Goal: Transaction & Acquisition: Purchase product/service

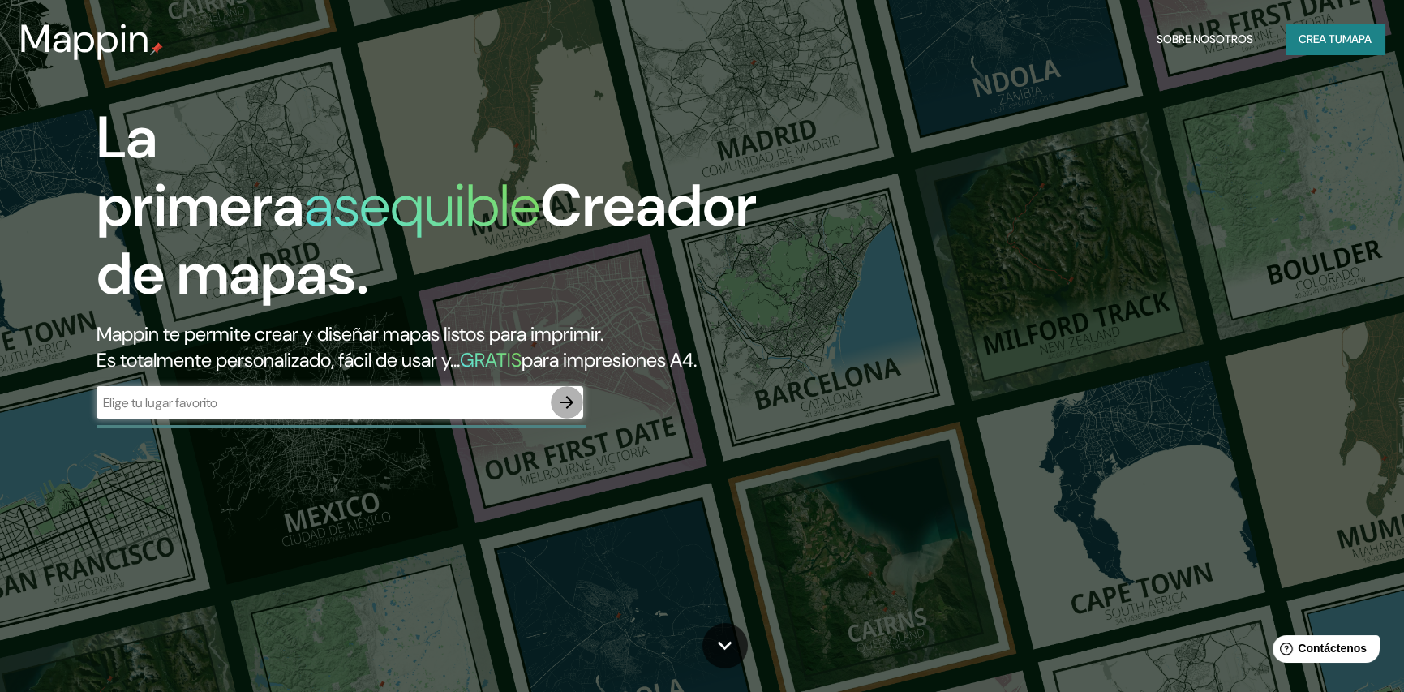
click at [567, 407] on icon "button" at bounding box center [566, 402] width 13 height 13
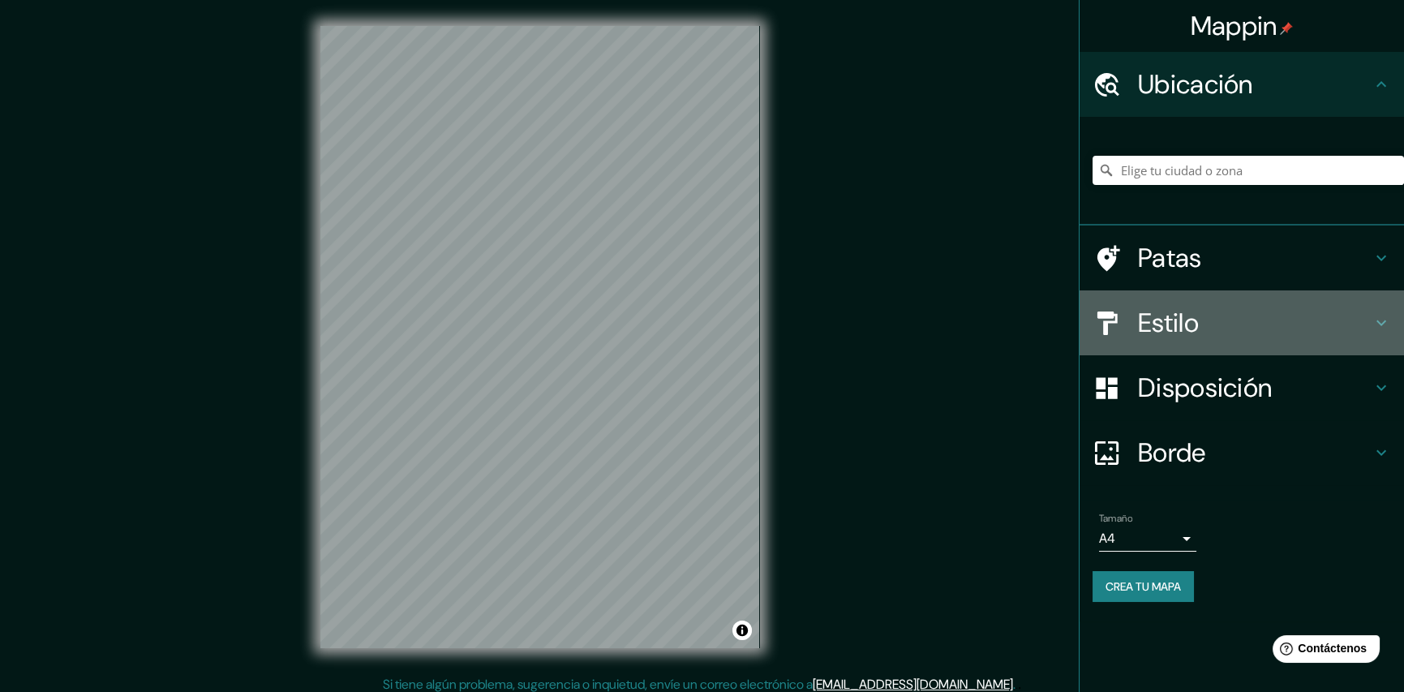
click at [1386, 320] on icon at bounding box center [1381, 322] width 19 height 19
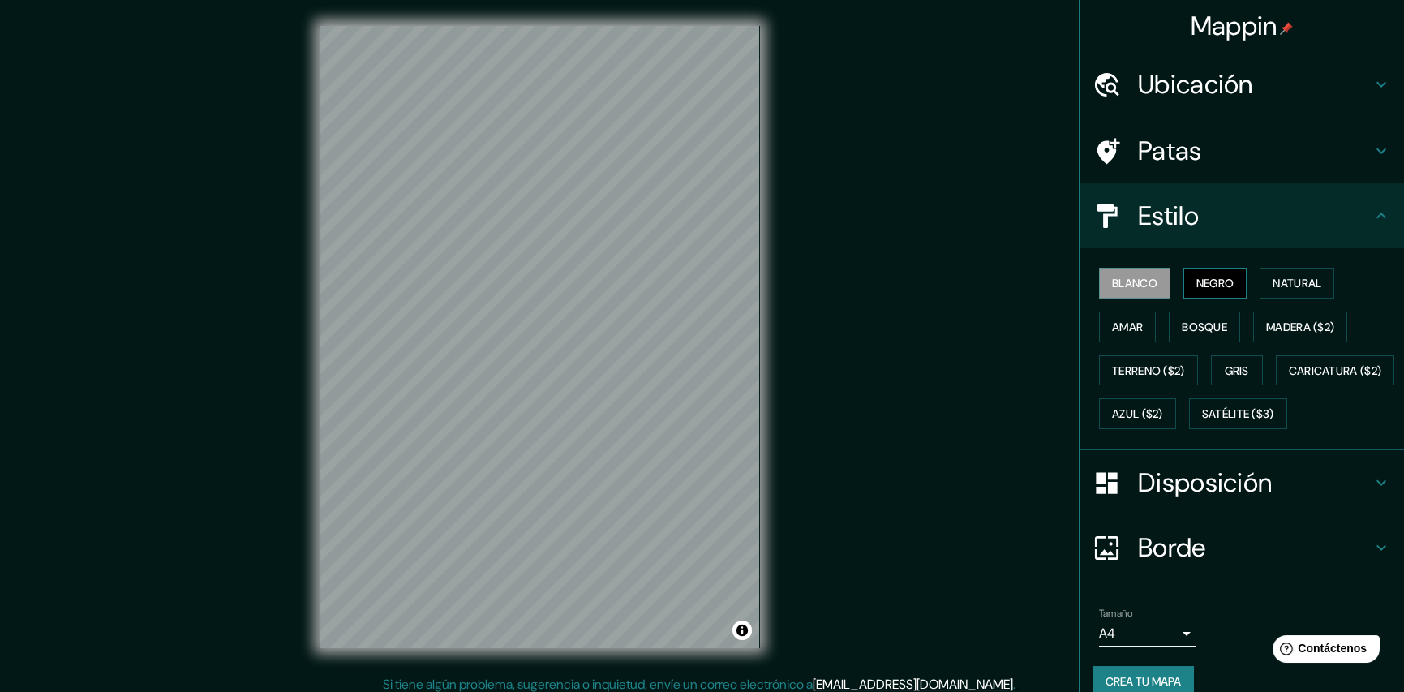
click at [1183, 284] on button "Negro" at bounding box center [1215, 283] width 64 height 31
click at [1276, 277] on font "Natural" at bounding box center [1297, 283] width 49 height 15
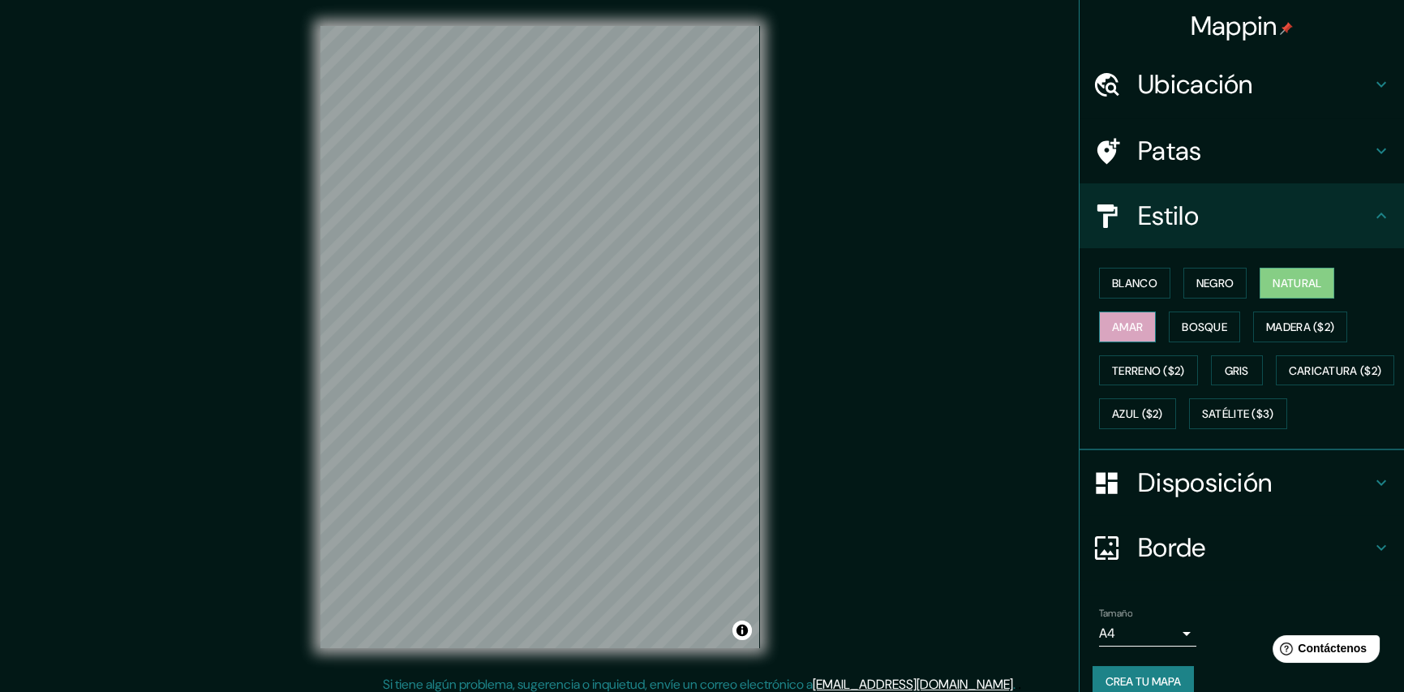
click at [1124, 331] on font "Amar" at bounding box center [1127, 327] width 31 height 15
click at [1169, 328] on button "Bosque" at bounding box center [1204, 326] width 71 height 31
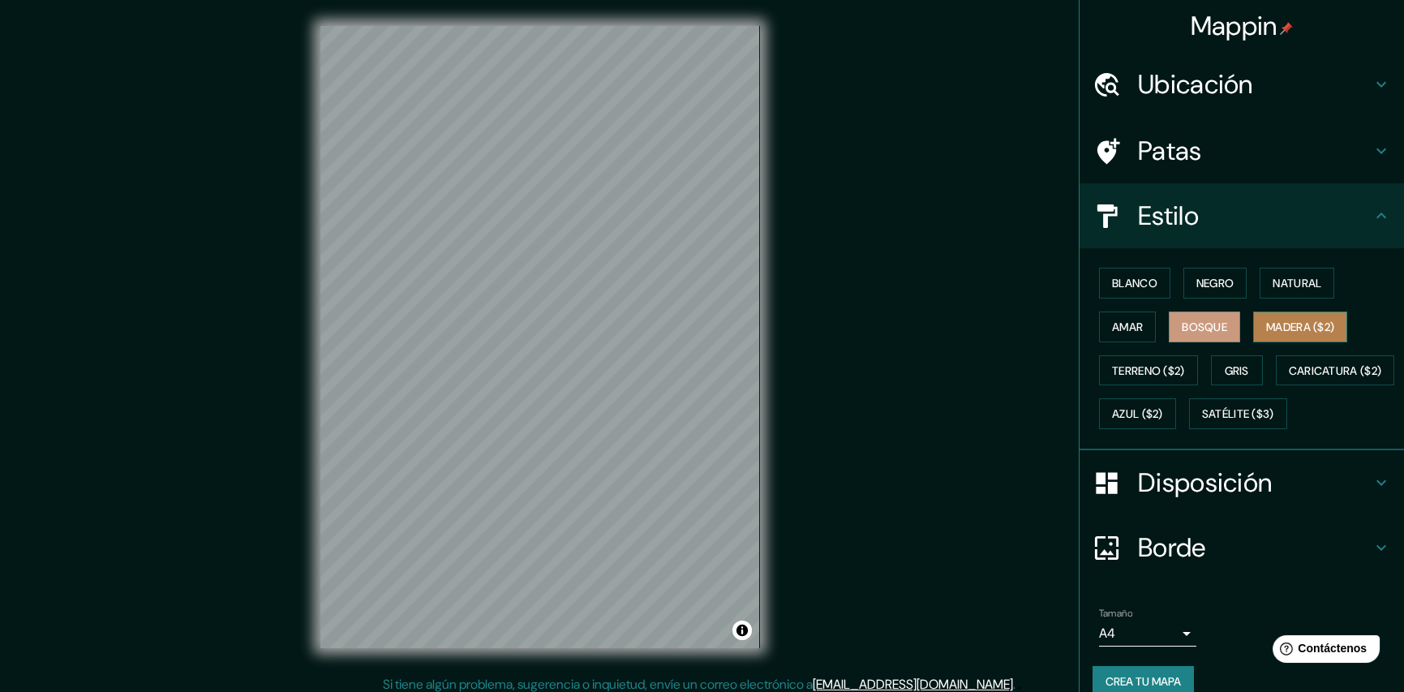
click at [1292, 334] on font "Madera ($2)" at bounding box center [1300, 326] width 68 height 21
click at [1150, 376] on font "Terreno ($2)" at bounding box center [1148, 370] width 73 height 21
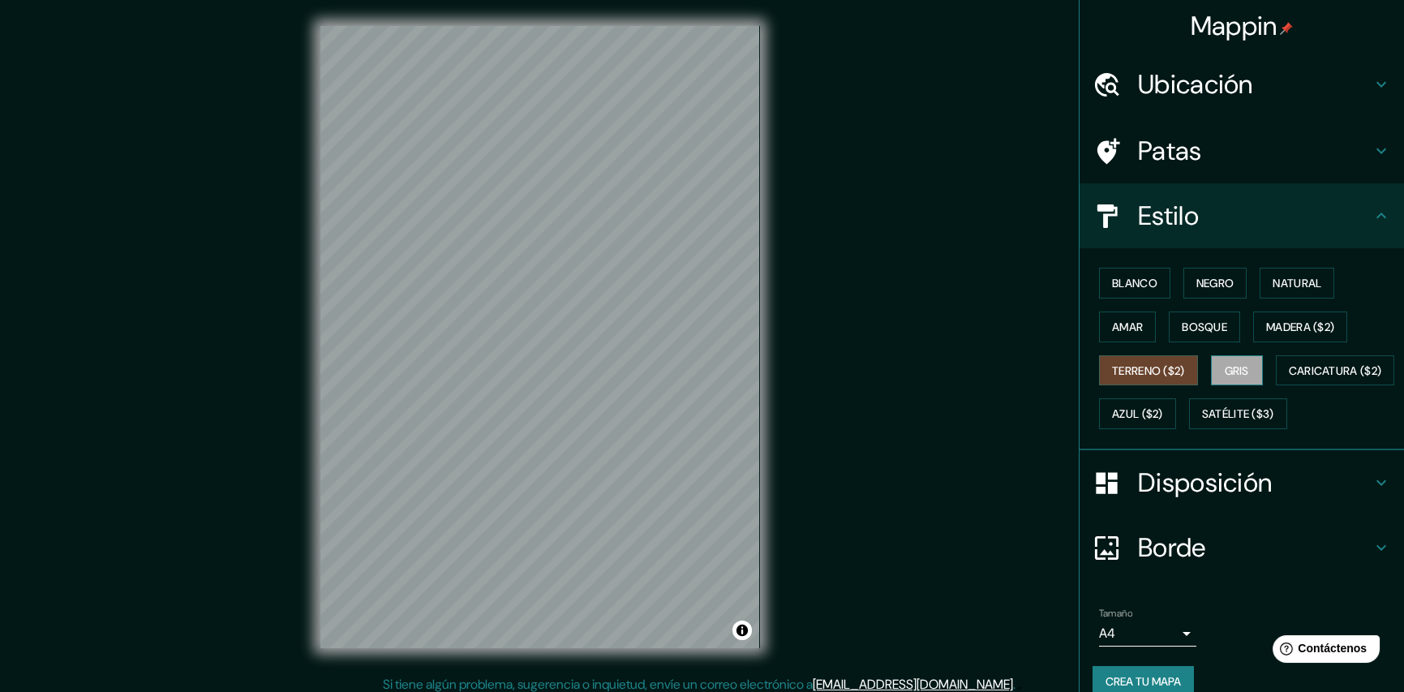
click at [1225, 374] on font "Gris" at bounding box center [1237, 370] width 24 height 15
click at [1202, 422] on font "Satélite ($3)" at bounding box center [1238, 414] width 72 height 15
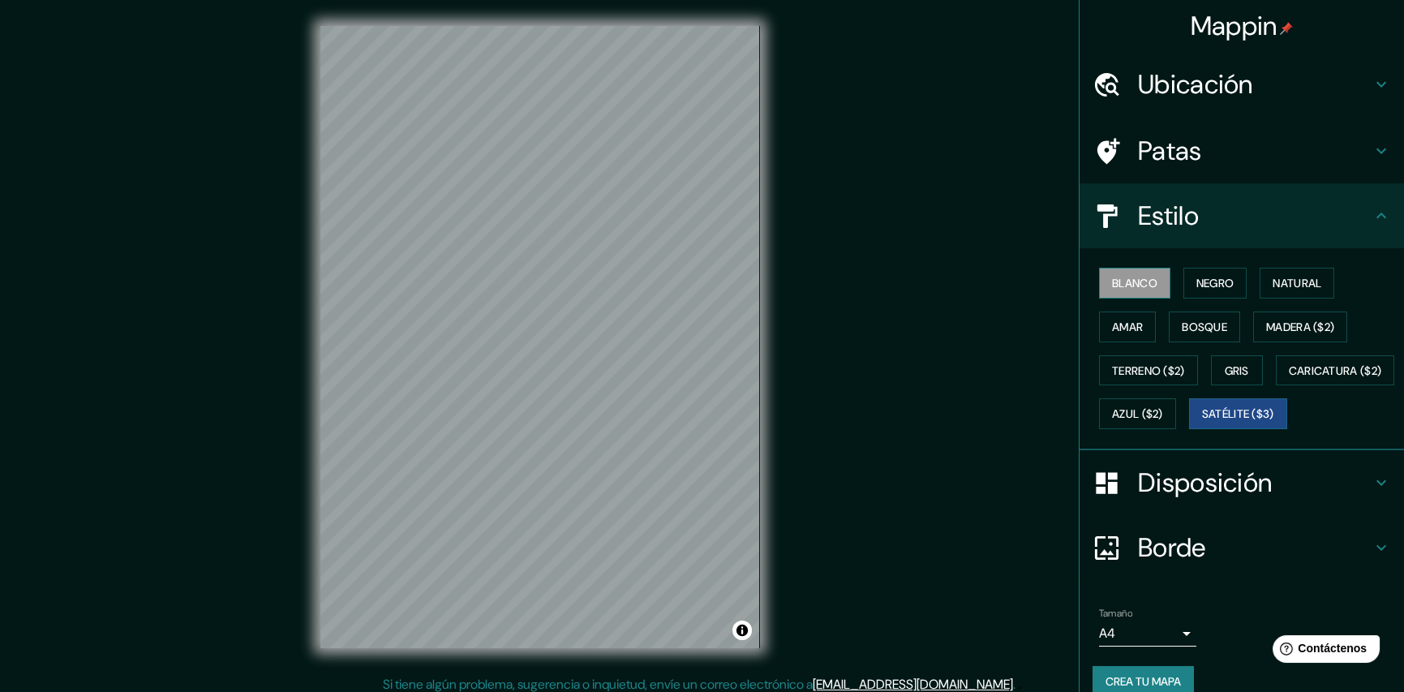
click at [1118, 273] on font "Blanco" at bounding box center [1134, 283] width 45 height 21
click at [1210, 287] on font "Negro" at bounding box center [1215, 283] width 38 height 15
click at [1142, 283] on font "Blanco" at bounding box center [1134, 283] width 45 height 15
click at [1286, 279] on font "Natural" at bounding box center [1297, 283] width 49 height 15
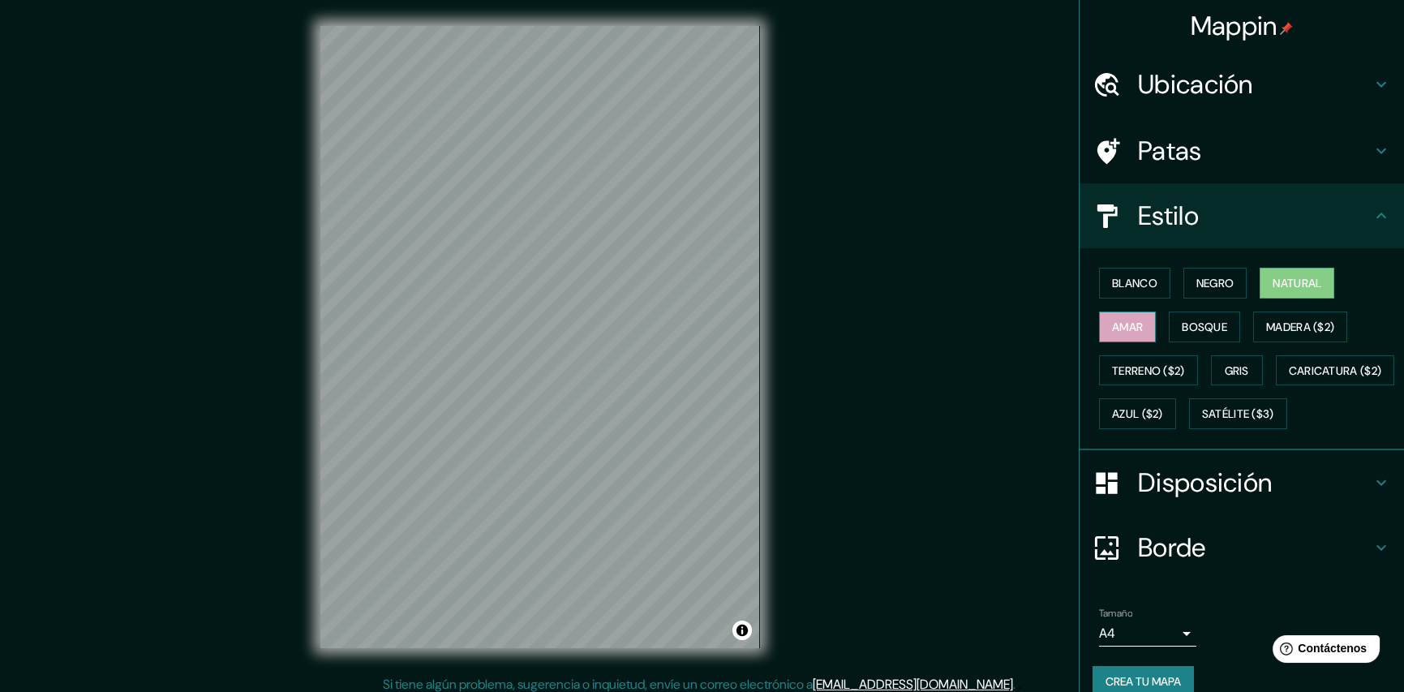
click at [1118, 328] on font "Amar" at bounding box center [1127, 327] width 31 height 15
click at [1183, 370] on button "Terreno ($2)" at bounding box center [1148, 370] width 99 height 31
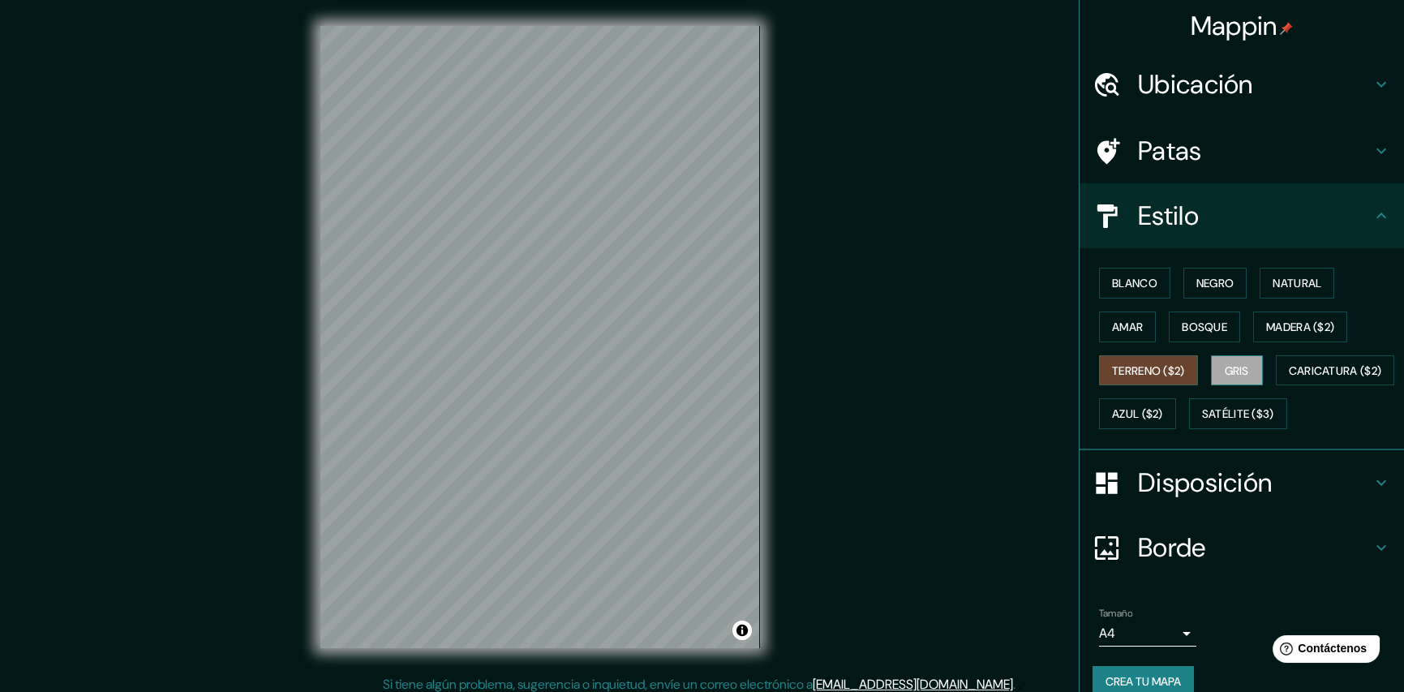
click at [1211, 371] on button "Gris" at bounding box center [1237, 370] width 52 height 31
click at [1202, 422] on font "Satélite ($3)" at bounding box center [1238, 414] width 72 height 15
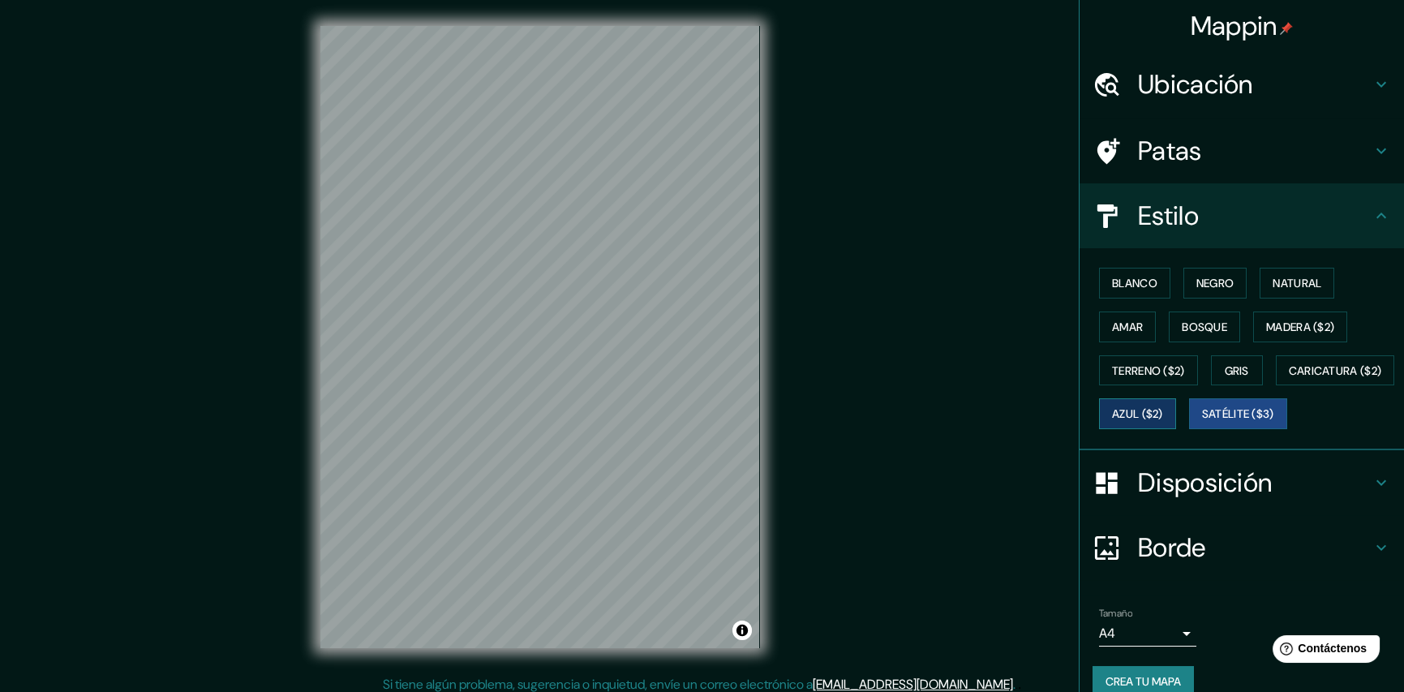
click at [1163, 403] on font "Azul ($2)" at bounding box center [1137, 413] width 51 height 21
click at [1112, 279] on font "Blanco" at bounding box center [1134, 283] width 45 height 15
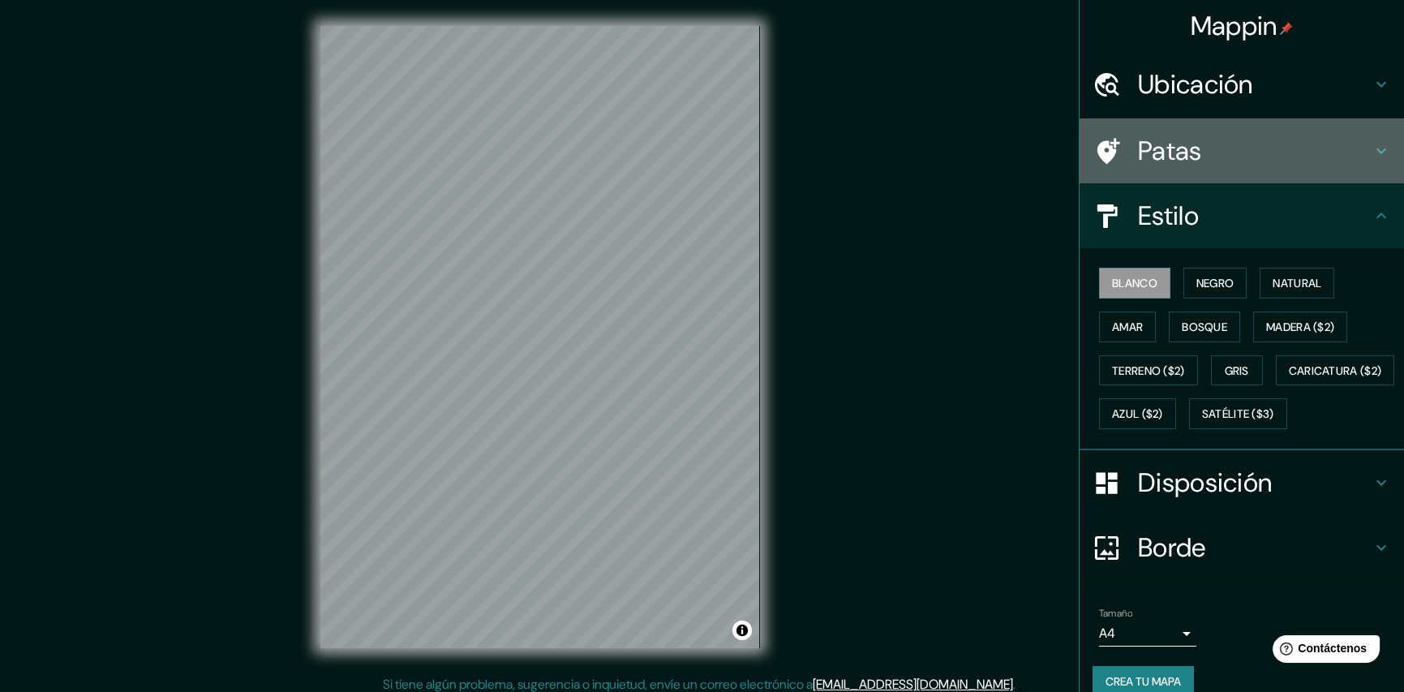
click at [1279, 155] on h4 "Patas" at bounding box center [1255, 151] width 234 height 32
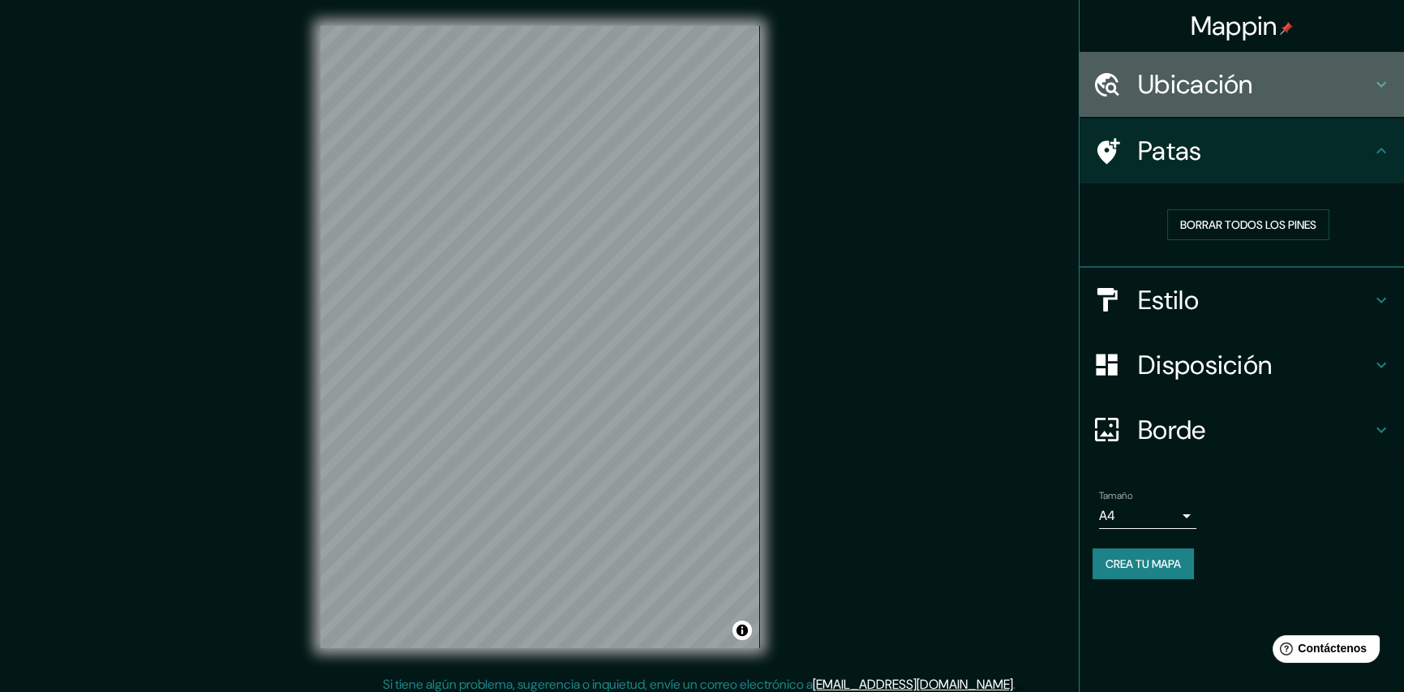
click at [1217, 87] on font "Ubicación" at bounding box center [1195, 84] width 115 height 34
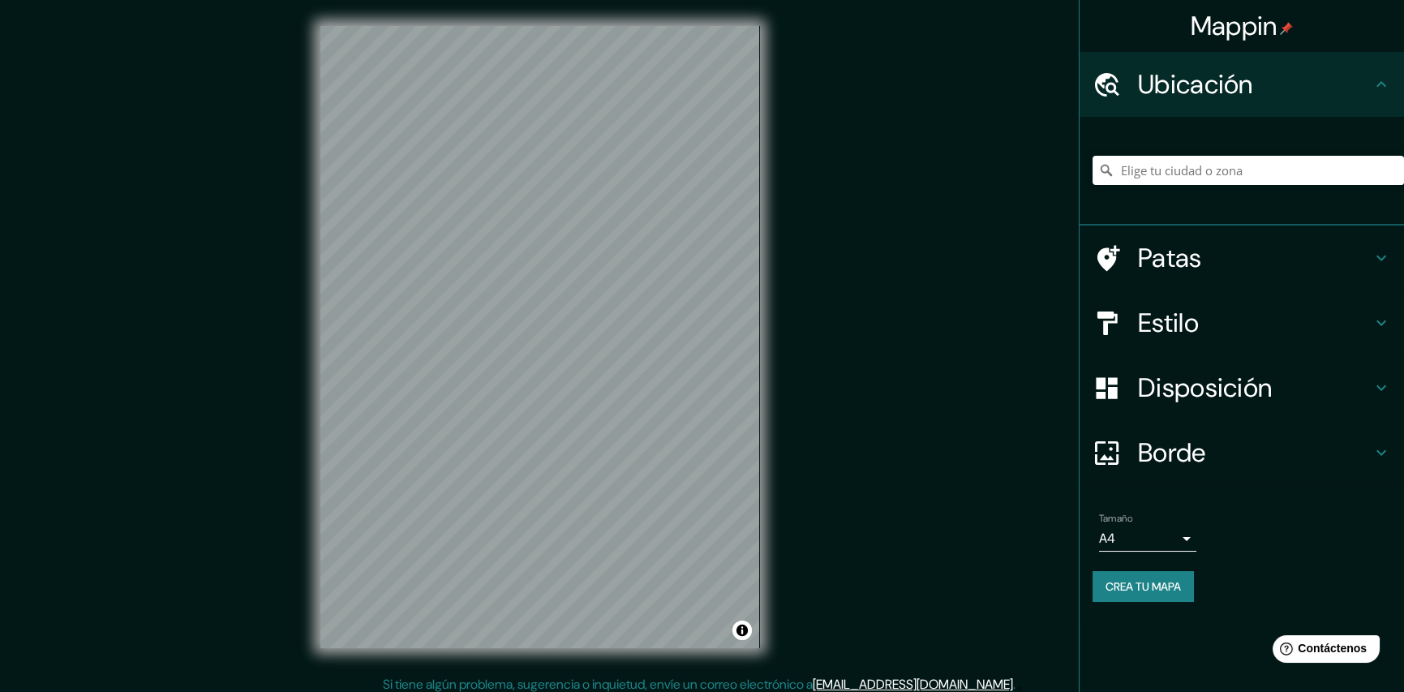
click at [1217, 87] on font "Ubicación" at bounding box center [1195, 84] width 115 height 34
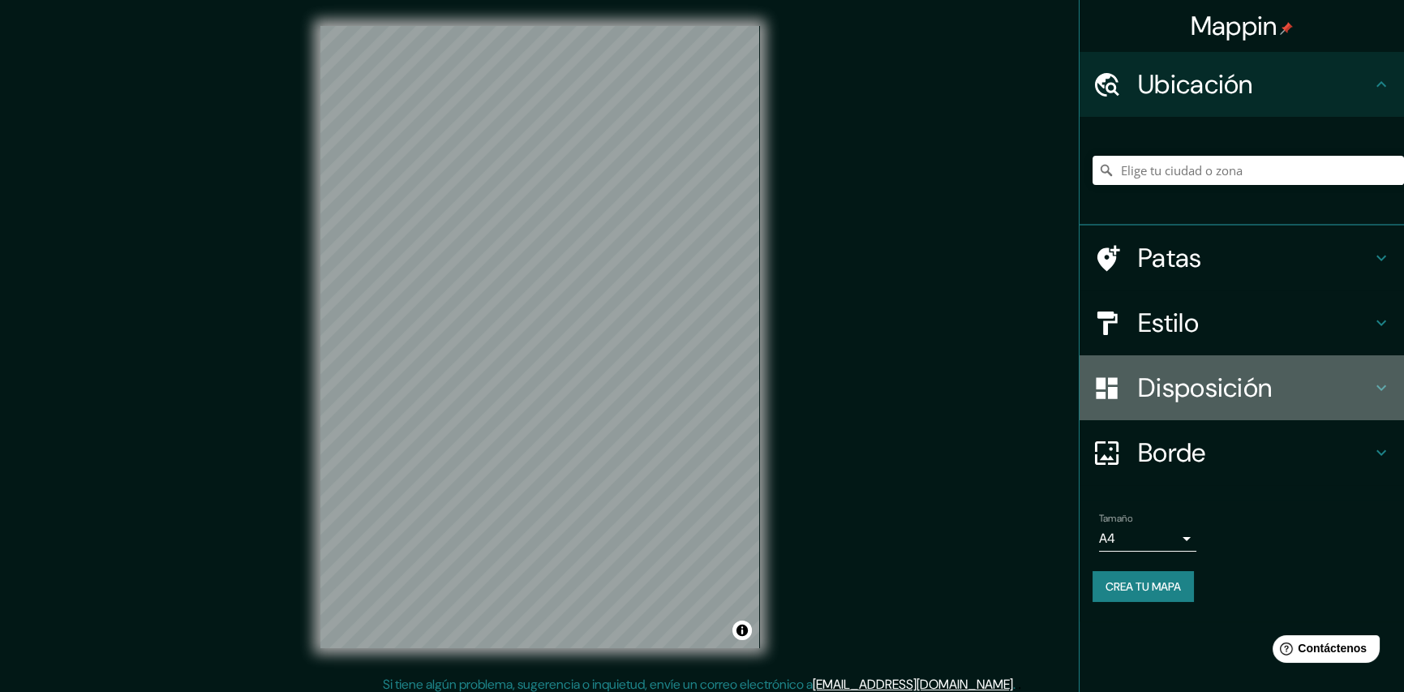
click at [1219, 394] on font "Disposición" at bounding box center [1205, 388] width 134 height 34
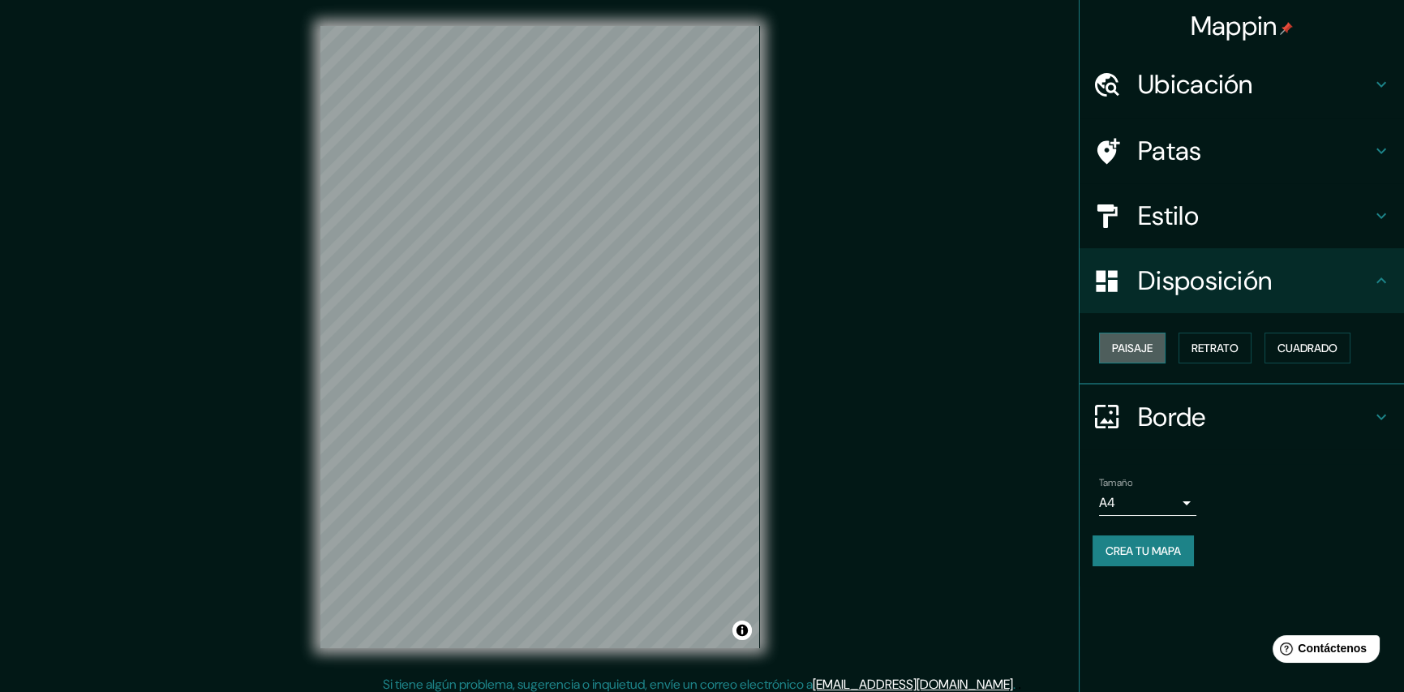
click at [1134, 345] on font "Paisaje" at bounding box center [1132, 348] width 41 height 15
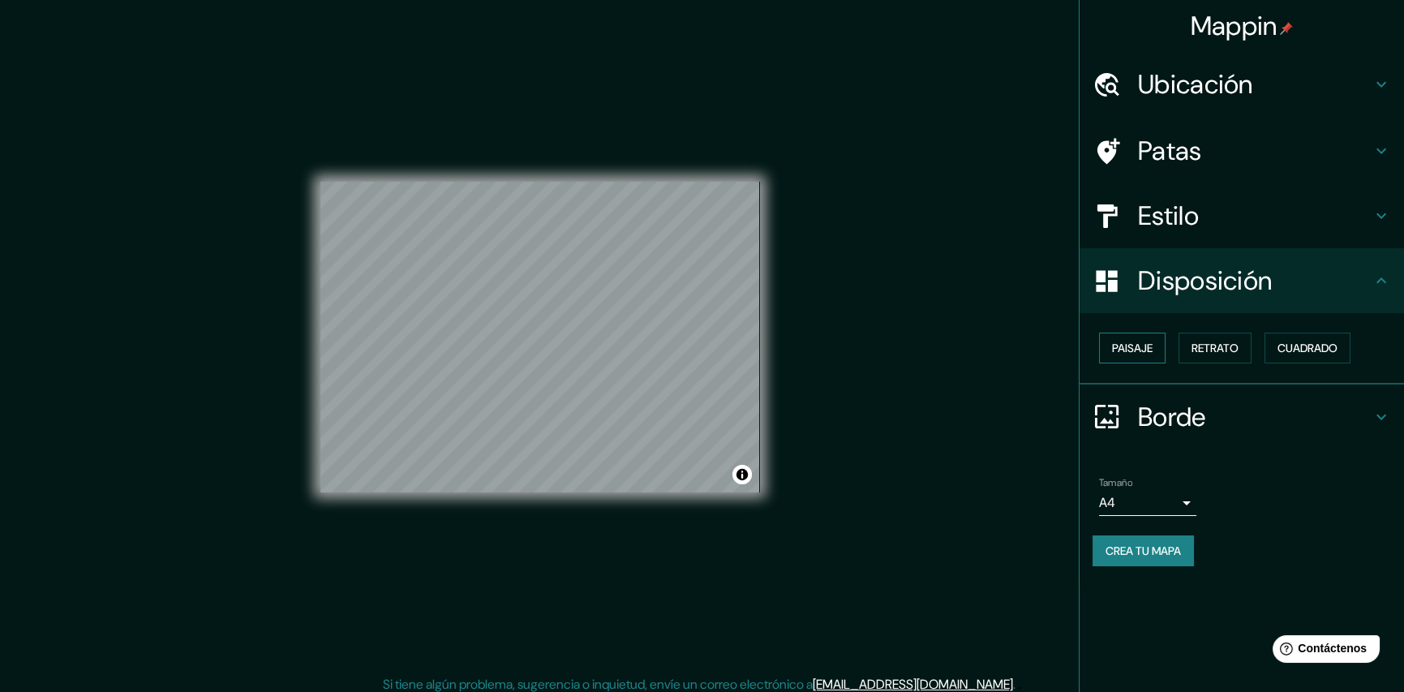
click at [1134, 345] on font "Paisaje" at bounding box center [1132, 348] width 41 height 15
click at [1207, 350] on font "Retrato" at bounding box center [1214, 348] width 47 height 15
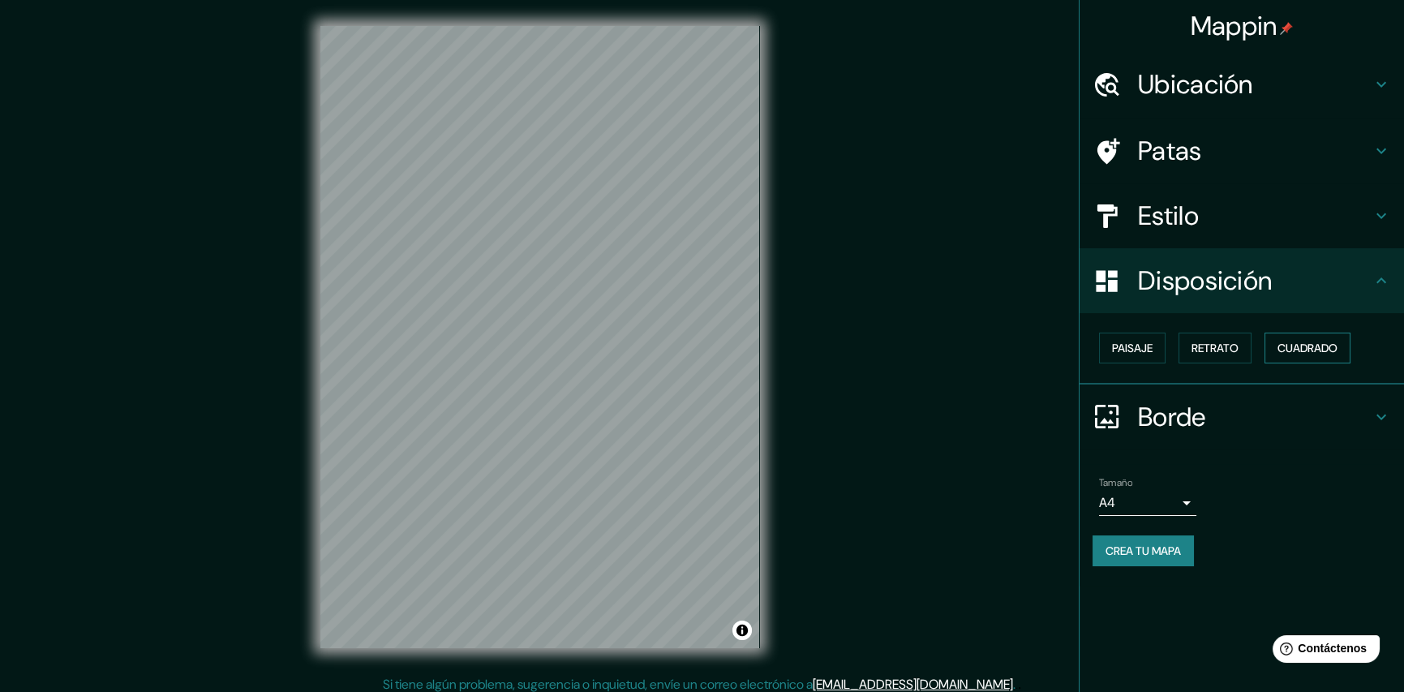
click at [1313, 350] on font "Cuadrado" at bounding box center [1307, 348] width 60 height 15
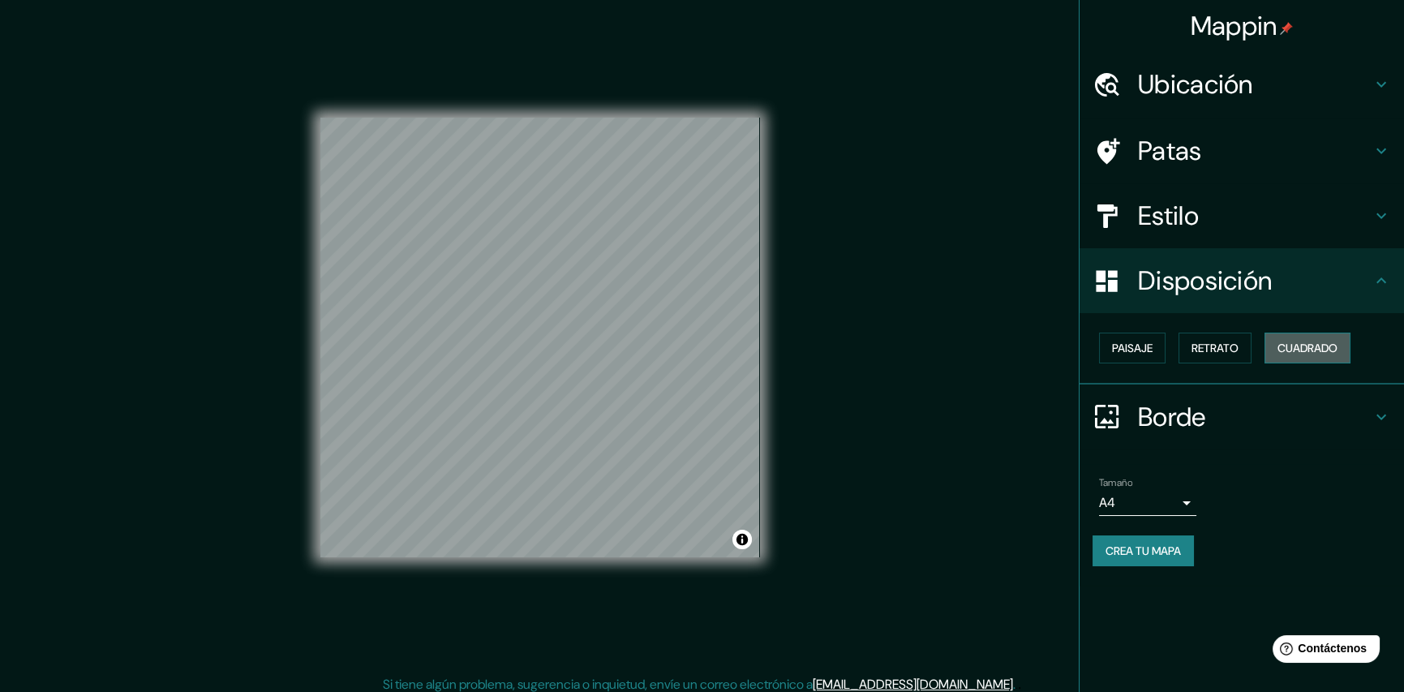
click at [1273, 346] on button "Cuadrado" at bounding box center [1307, 348] width 86 height 31
click at [1217, 350] on font "Retrato" at bounding box center [1214, 348] width 47 height 15
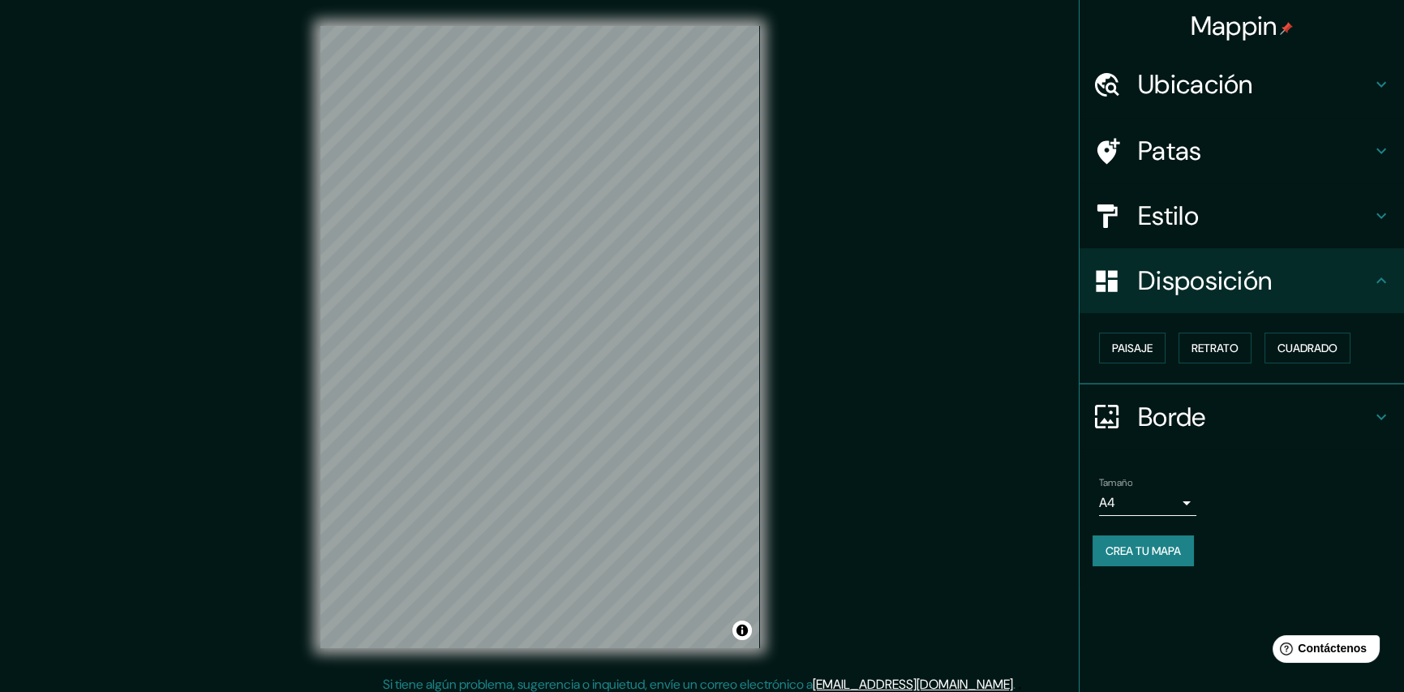
click at [1208, 419] on h4 "Borde" at bounding box center [1255, 417] width 234 height 32
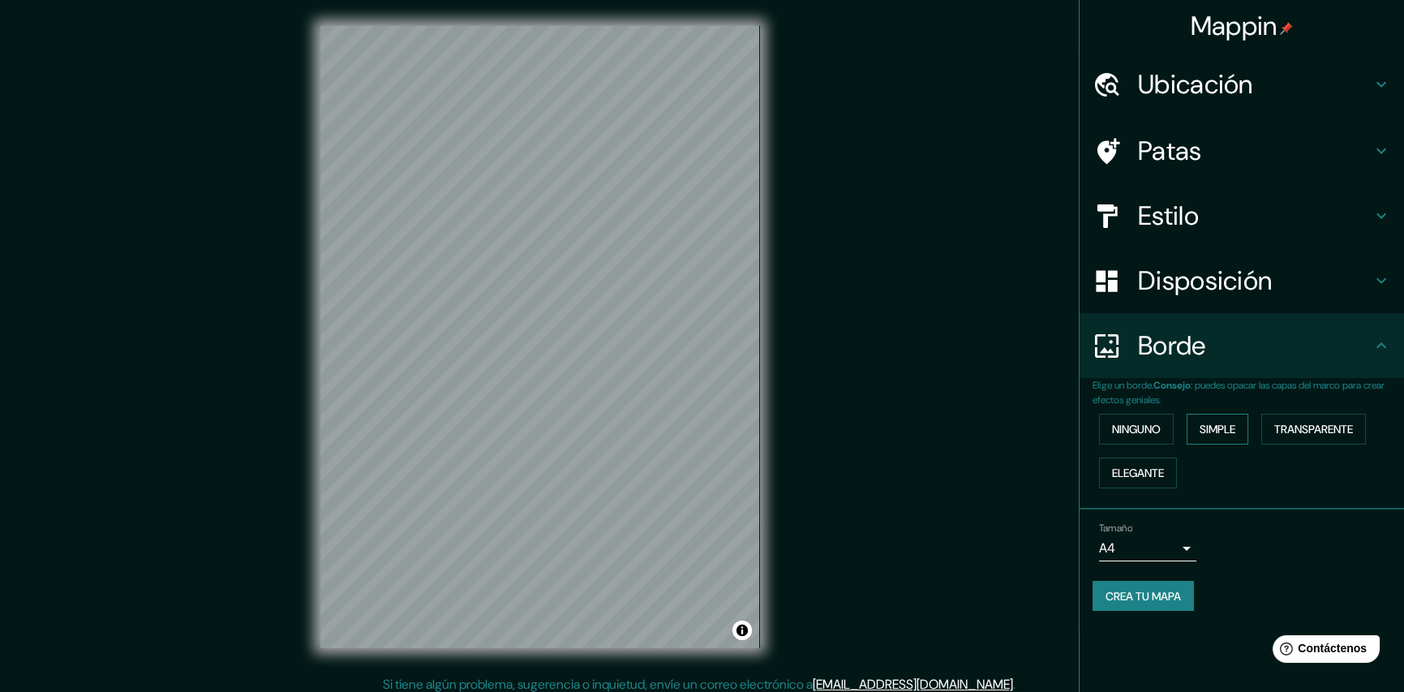
click at [1213, 427] on font "Simple" at bounding box center [1218, 429] width 36 height 15
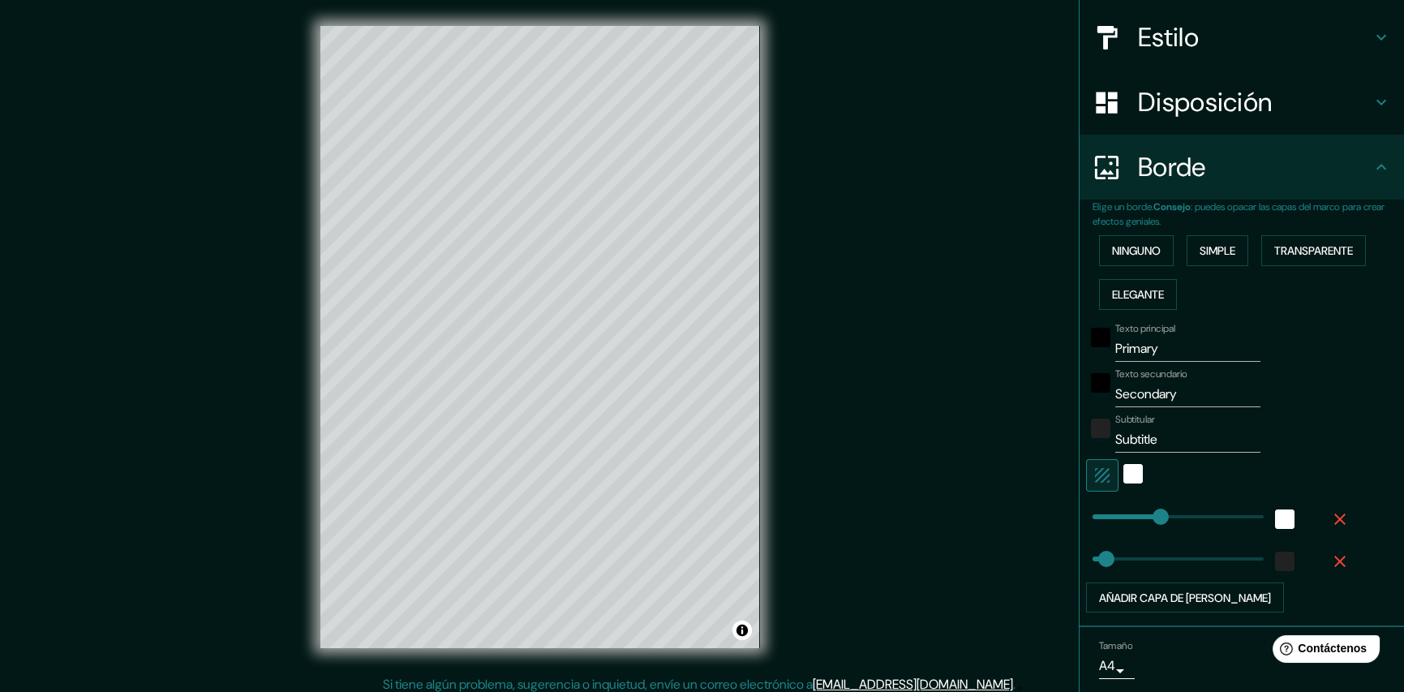
scroll to position [232, 0]
